Goal: Task Accomplishment & Management: Manage account settings

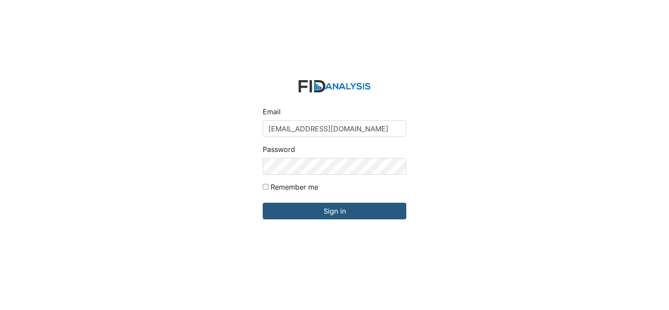
type input "[EMAIL_ADDRESS][DOMAIN_NAME]"
click at [263, 203] on input "Sign in" at bounding box center [335, 211] width 144 height 17
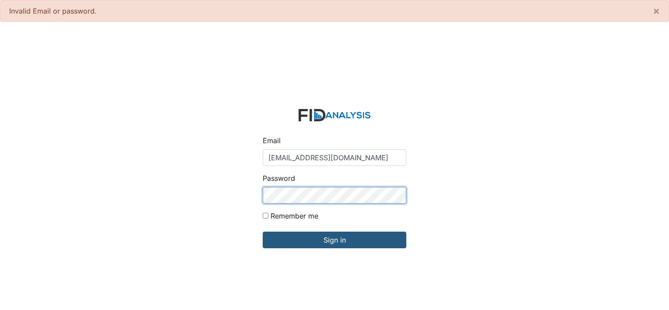
click at [263, 232] on input "Sign in" at bounding box center [335, 240] width 144 height 17
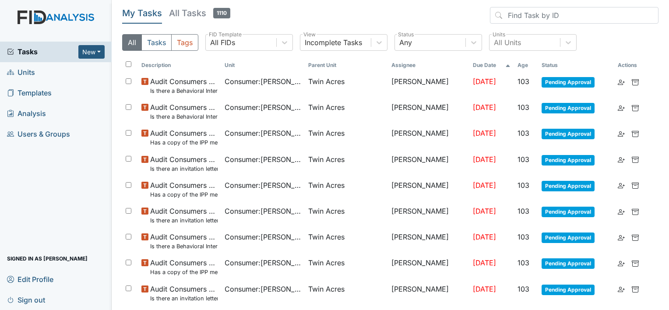
click at [37, 118] on span "Analysis" at bounding box center [26, 114] width 39 height 14
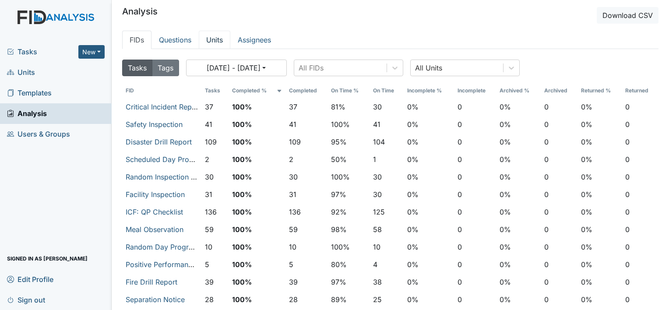
click at [209, 43] on link "Units" at bounding box center [215, 40] width 32 height 18
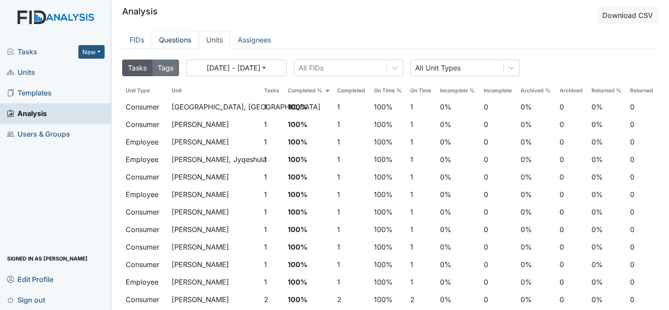
click at [182, 39] on link "Questions" at bounding box center [175, 40] width 47 height 18
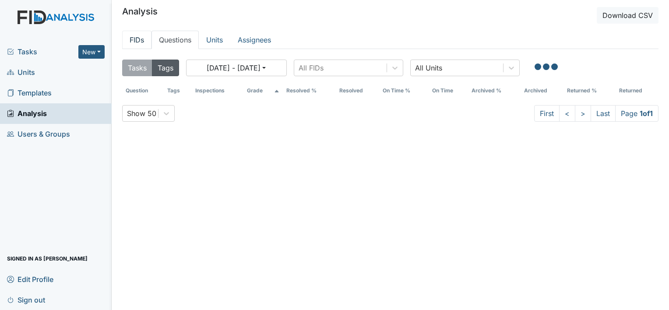
click at [142, 39] on link "FIDs" at bounding box center [136, 40] width 29 height 18
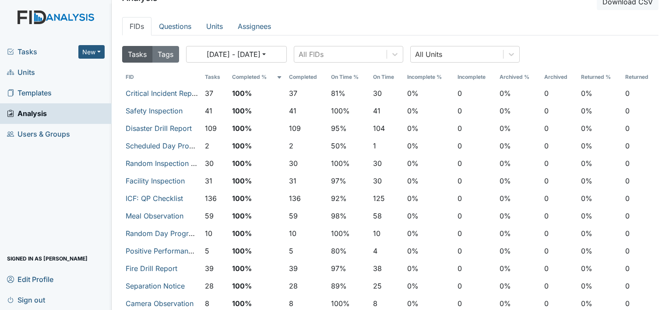
scroll to position [16, 0]
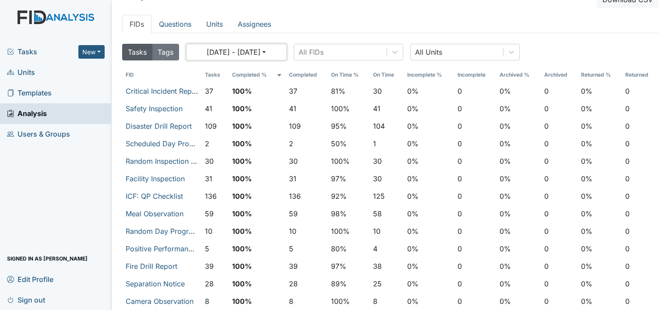
click at [284, 53] on button "[DATE] - [DATE]" at bounding box center [236, 52] width 101 height 17
select select "6"
select select "2025"
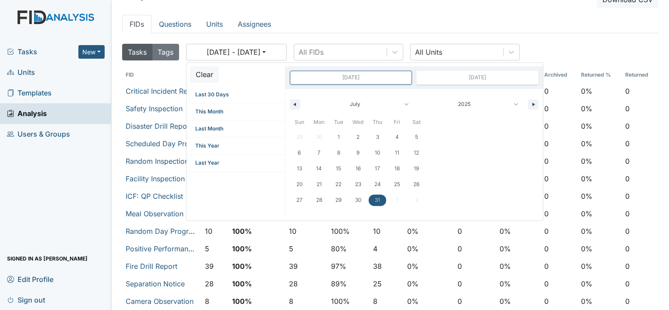
click at [380, 203] on span "31" at bounding box center [377, 200] width 5 height 16
type input "[DATE]"
type input "Jul 31, 2025"
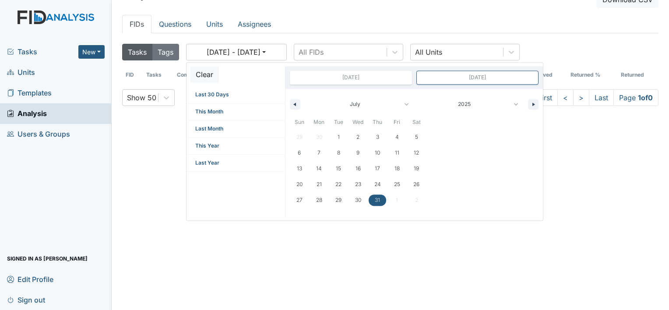
click at [356, 4] on header "Analysis Download CSV" at bounding box center [390, -1] width 537 height 17
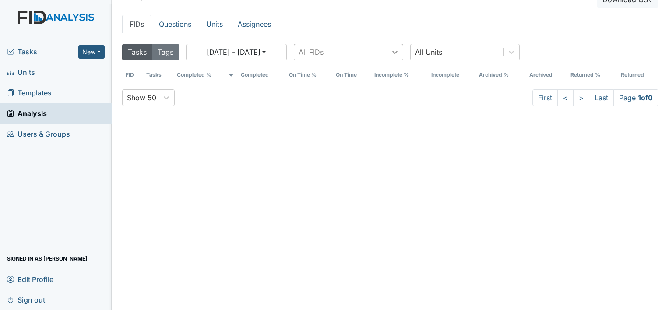
click at [396, 53] on icon at bounding box center [395, 52] width 5 height 3
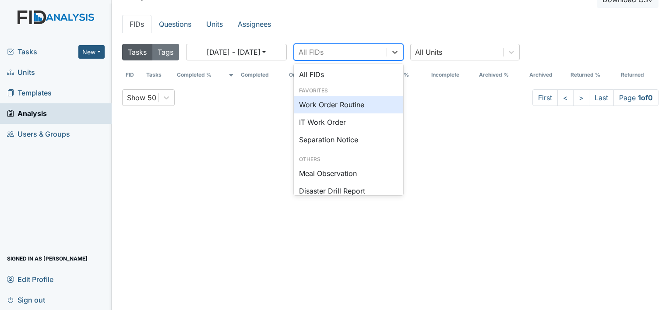
click at [351, 102] on div "Work Order Routine" at bounding box center [349, 105] width 110 height 18
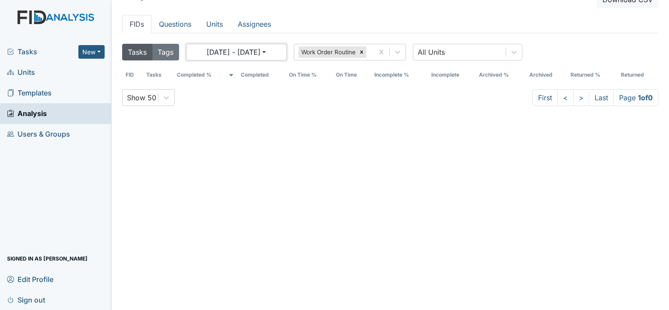
click at [225, 56] on button "07/31/2025 - 07/31/2025" at bounding box center [236, 52] width 101 height 17
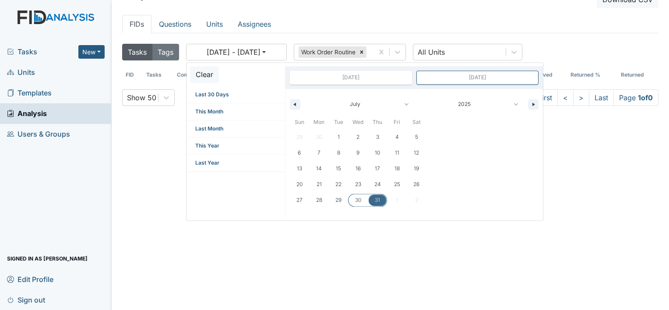
click at [360, 198] on span "30" at bounding box center [358, 200] width 6 height 16
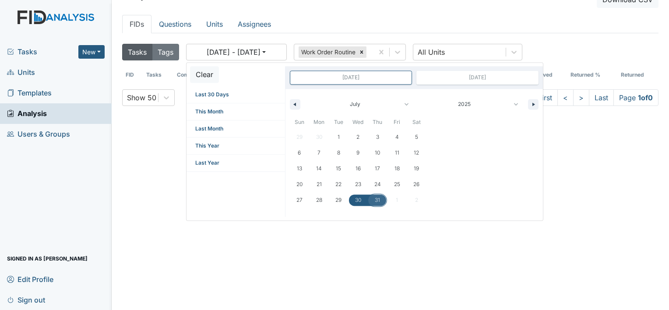
click at [374, 201] on span "31" at bounding box center [378, 199] width 20 height 11
type input "[DATE]"
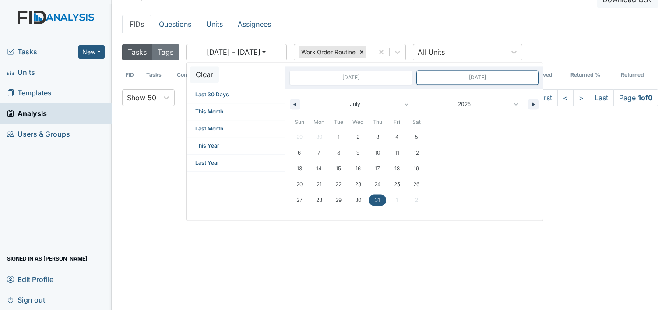
click at [371, 237] on div "Tasks Tags 07/31/2025 - 07/31/2025 Clear Last 30 Days This Month Last Month Thi…" at bounding box center [390, 188] width 537 height 296
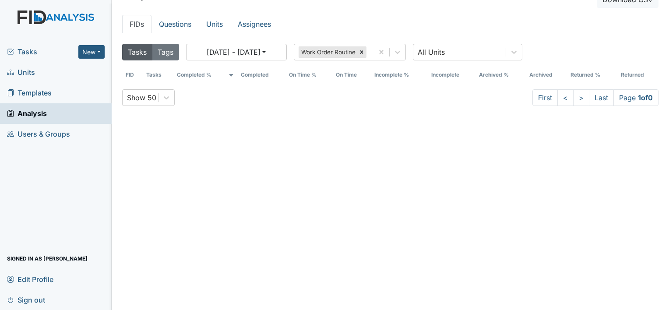
click at [28, 71] on span "Units" at bounding box center [21, 73] width 28 height 14
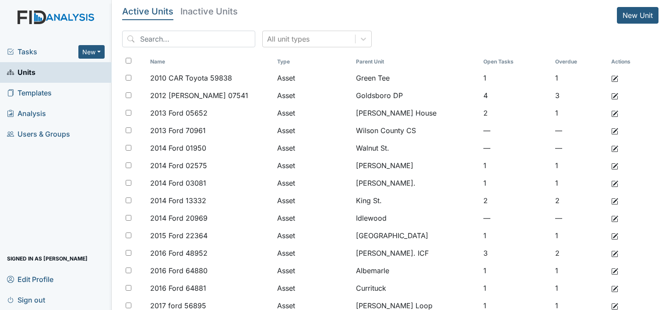
click at [29, 54] on span "Tasks" at bounding box center [42, 51] width 71 height 11
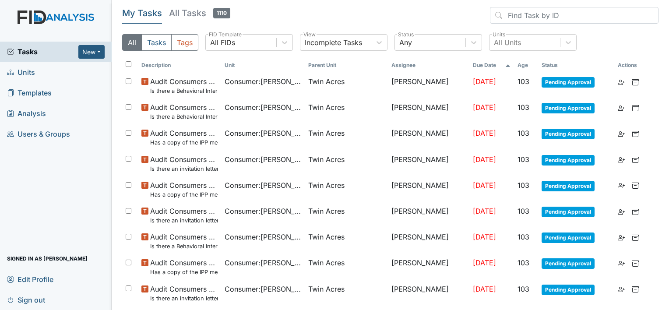
click at [200, 14] on h5 "All Tasks 1110" at bounding box center [199, 13] width 61 height 12
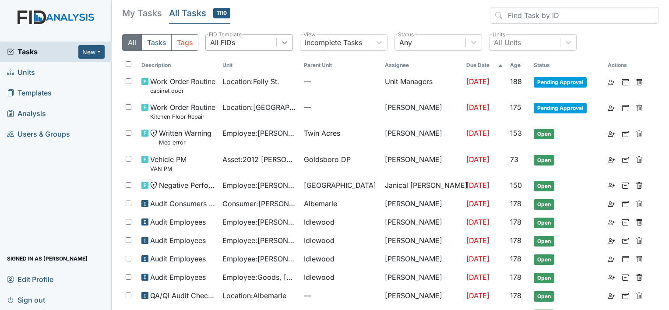
click at [287, 43] on icon at bounding box center [284, 42] width 9 height 9
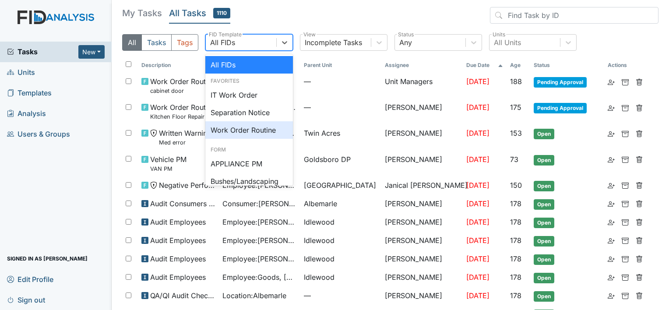
click at [258, 134] on div "Work Order Routine" at bounding box center [249, 130] width 88 height 18
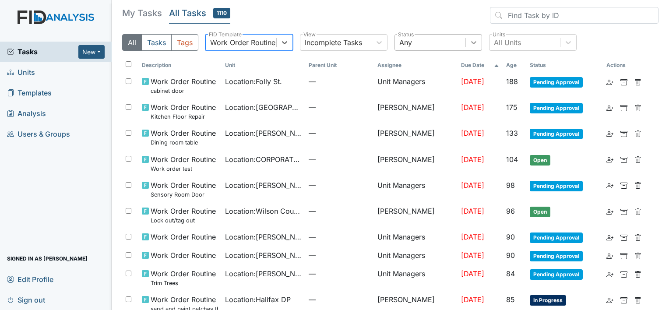
click at [477, 45] on icon at bounding box center [474, 42] width 9 height 9
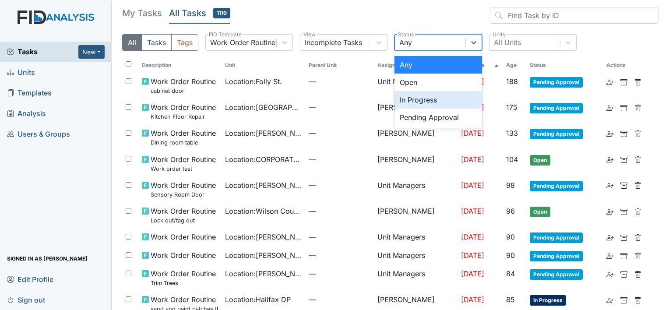
click at [446, 101] on div "In Progress" at bounding box center [439, 100] width 88 height 18
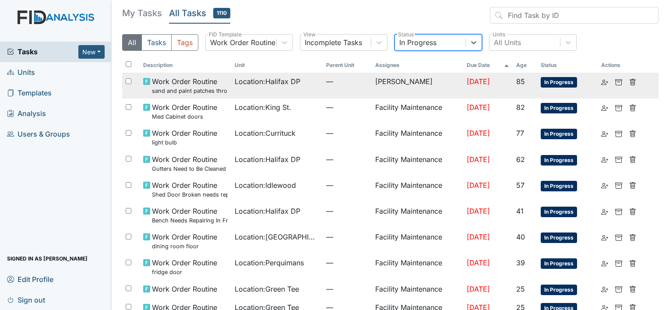
click at [474, 82] on span "[DATE]" at bounding box center [478, 81] width 23 height 9
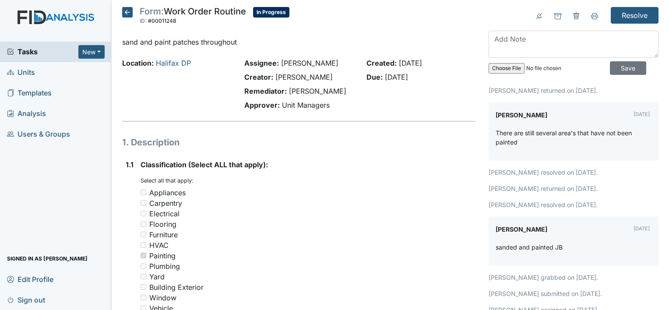
click at [131, 12] on icon at bounding box center [127, 12] width 11 height 11
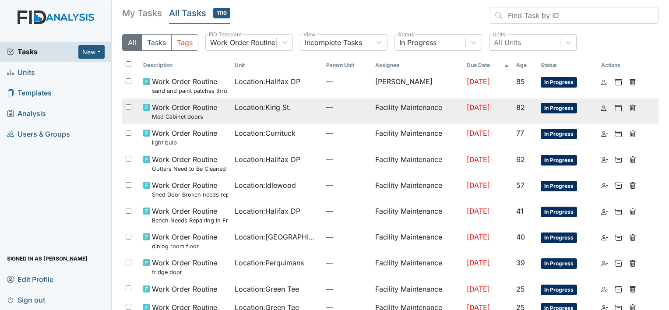
click at [351, 106] on span "—" at bounding box center [347, 107] width 42 height 11
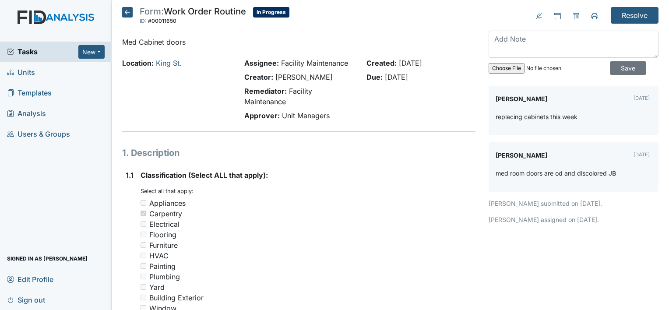
click at [127, 14] on icon at bounding box center [127, 12] width 11 height 11
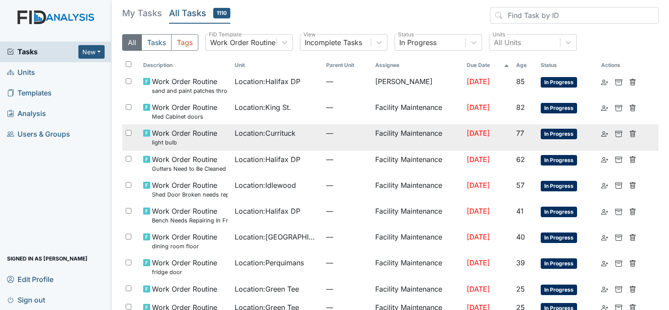
click at [281, 132] on span "Location : Currituck" at bounding box center [265, 133] width 61 height 11
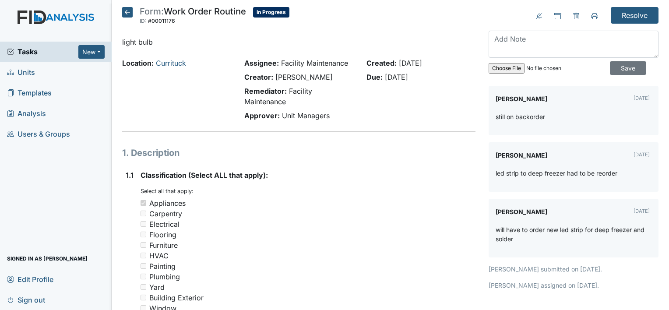
click at [125, 14] on icon at bounding box center [127, 12] width 11 height 11
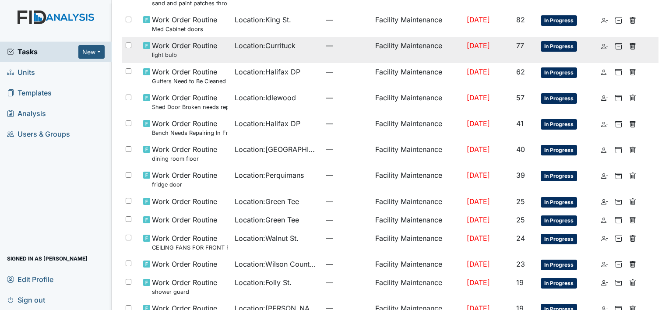
scroll to position [91, 0]
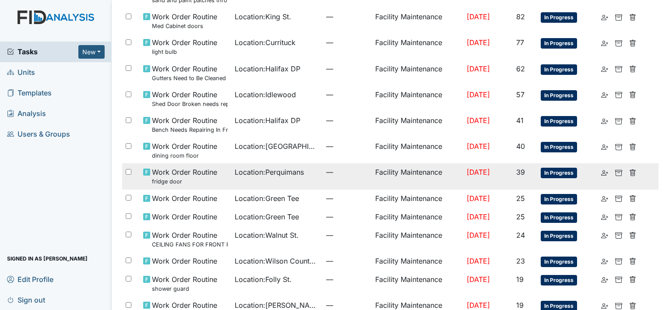
click at [258, 169] on span "Location : [GEOGRAPHIC_DATA]" at bounding box center [269, 172] width 69 height 11
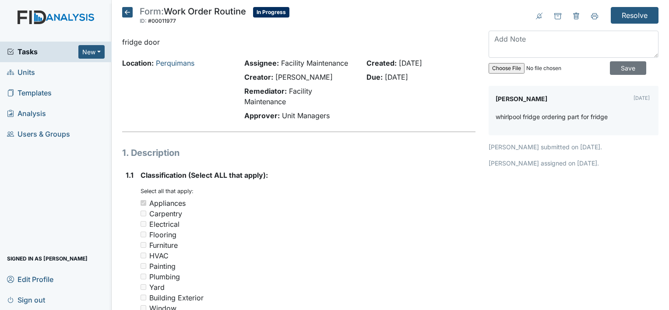
click at [30, 95] on span "Templates" at bounding box center [29, 93] width 45 height 14
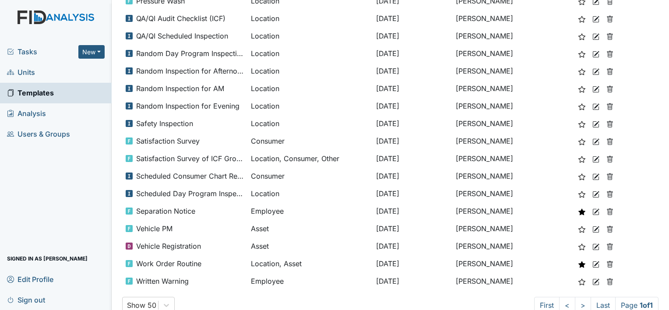
scroll to position [568, 0]
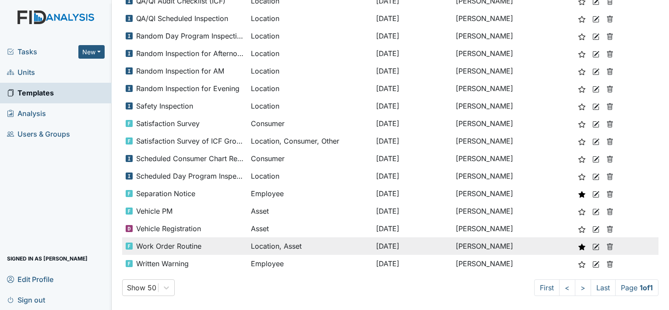
click at [348, 245] on div "Location, Asset" at bounding box center [310, 246] width 118 height 11
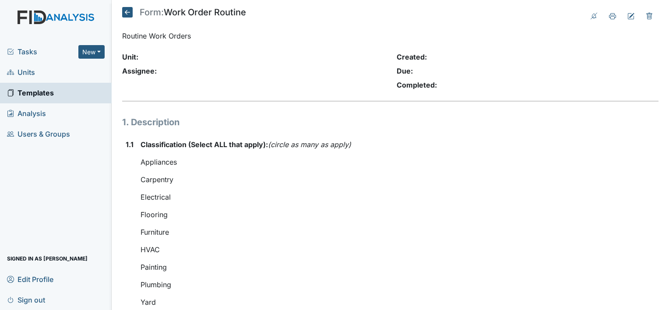
click at [129, 12] on icon at bounding box center [127, 12] width 11 height 11
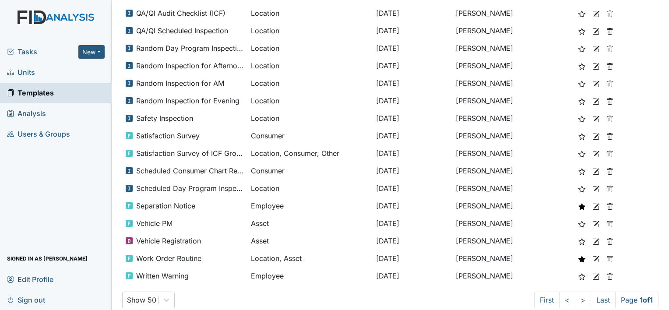
scroll to position [568, 0]
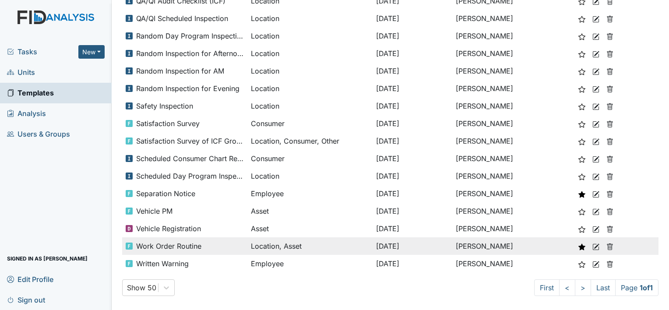
click at [595, 248] on icon at bounding box center [596, 247] width 7 height 7
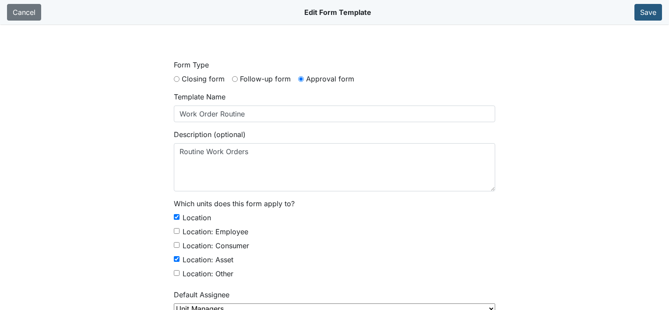
select select "checkbox"
select select "text"
select select "file"
select select "checkbox"
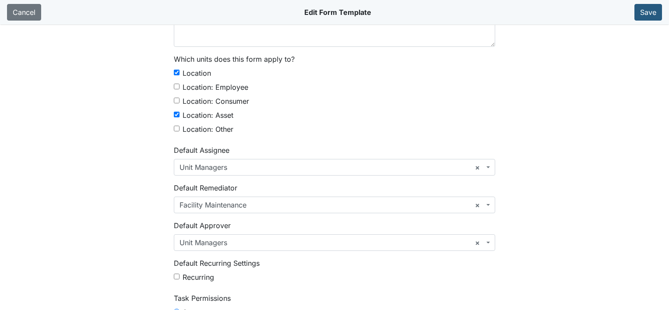
scroll to position [149, 0]
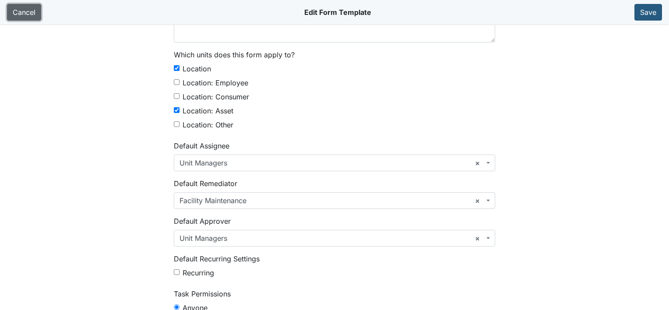
click at [25, 14] on link "Cancel" at bounding box center [24, 12] width 34 height 17
